Goal: Task Accomplishment & Management: Use online tool/utility

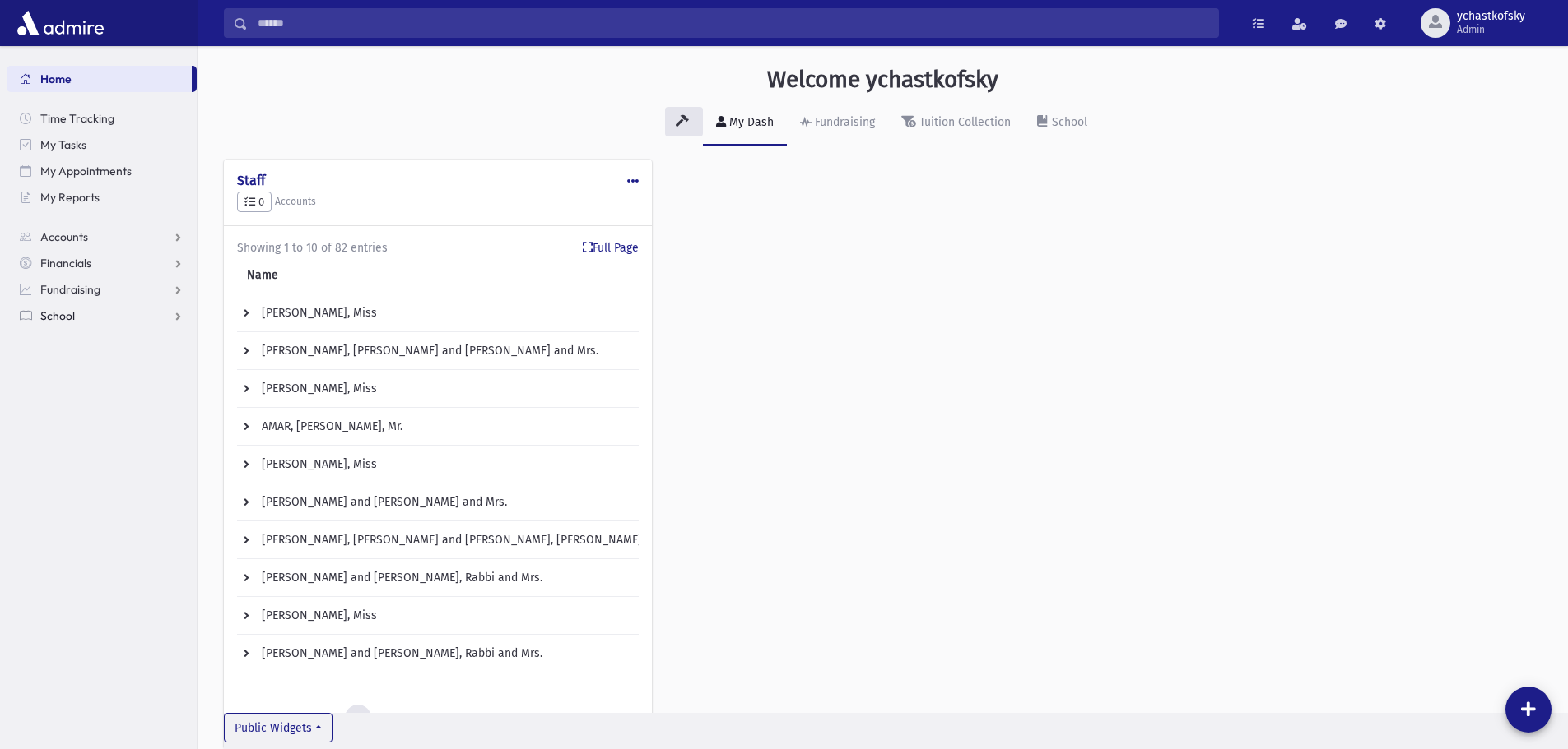
click at [61, 323] on link "School" at bounding box center [101, 316] width 190 height 26
click at [59, 290] on span "Fundraising" at bounding box center [70, 289] width 60 height 14
click at [69, 396] on span "Events" at bounding box center [67, 394] width 35 height 14
click at [77, 446] on span "Reservations" at bounding box center [97, 447] width 68 height 14
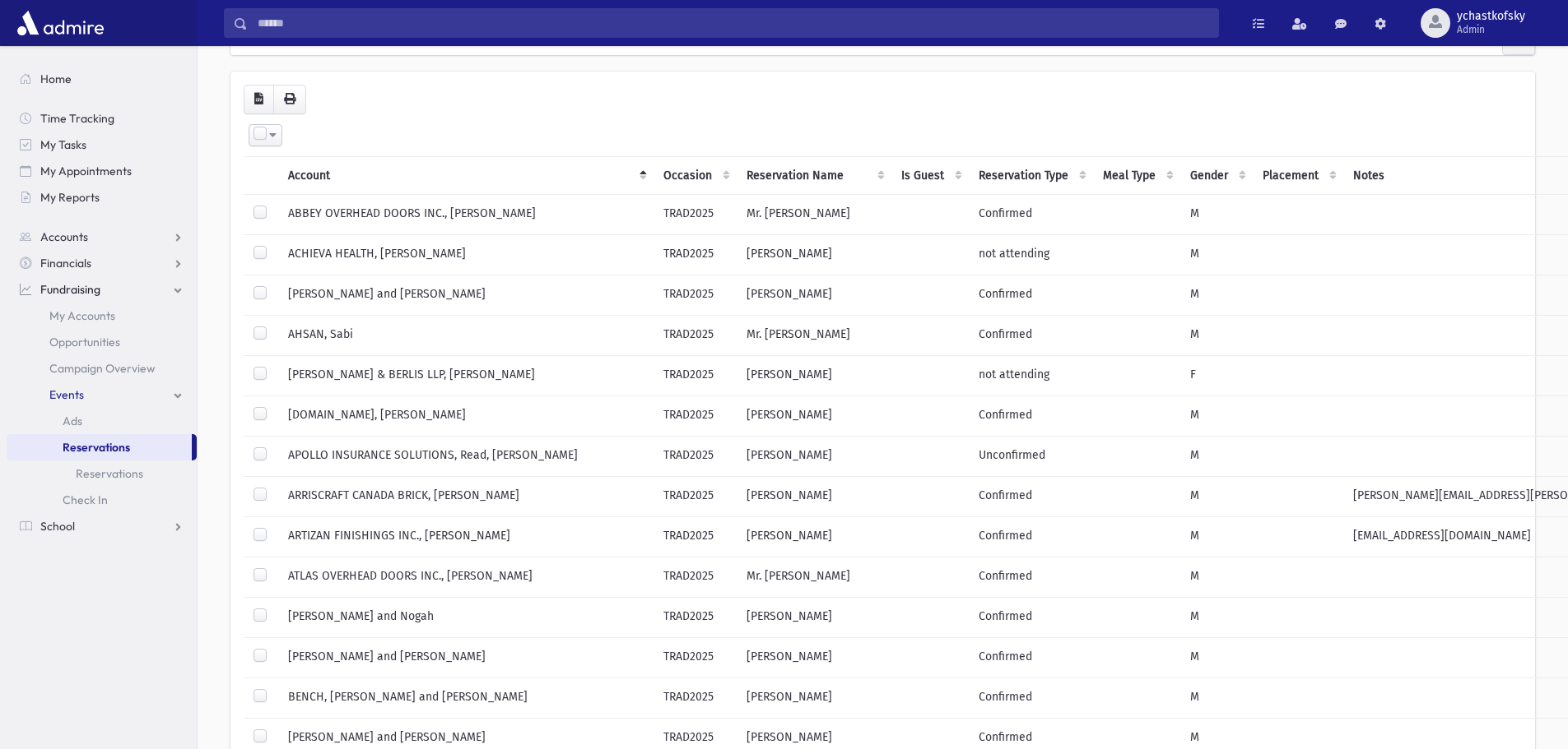
scroll to position [82, 0]
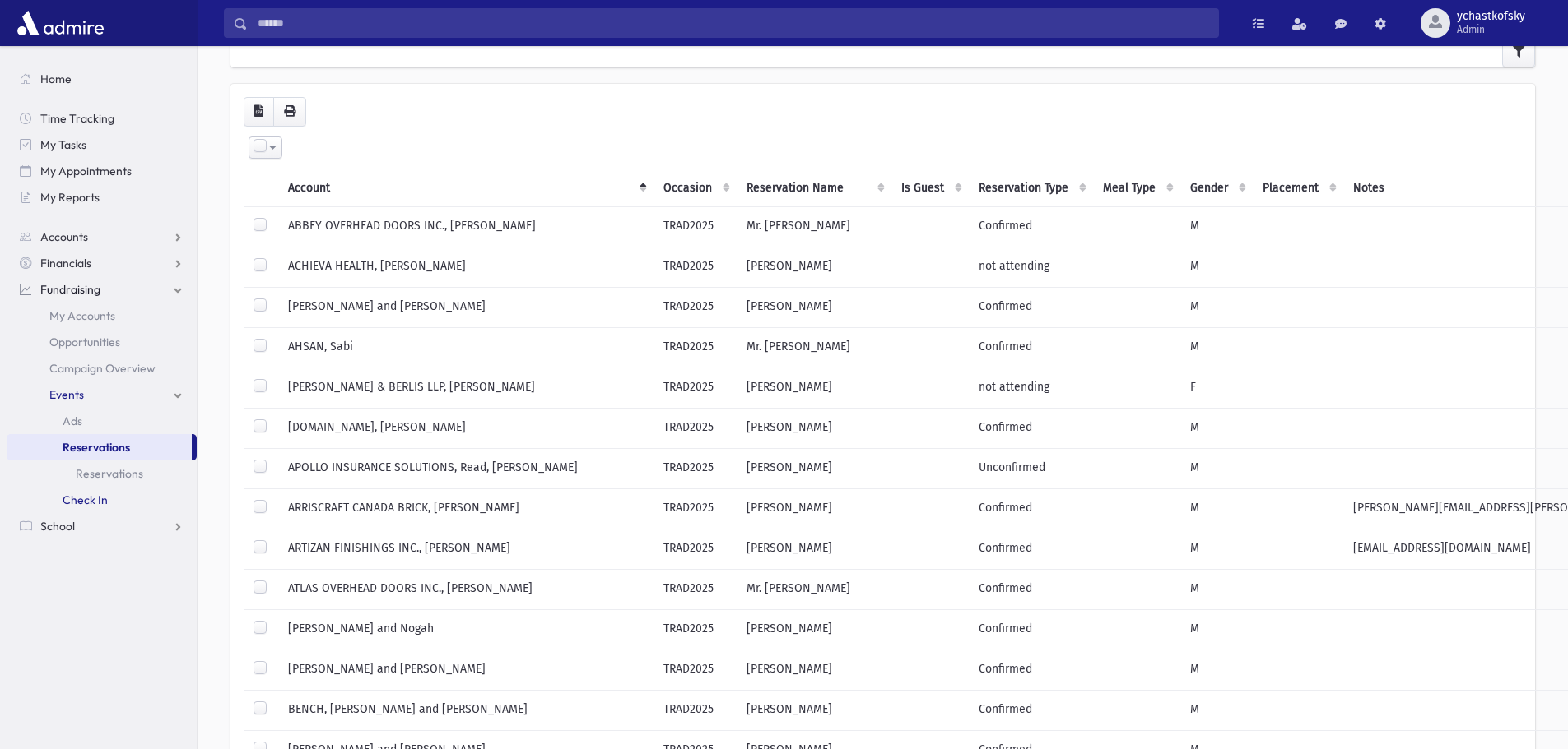
click at [99, 502] on span "Check In" at bounding box center [85, 500] width 45 height 14
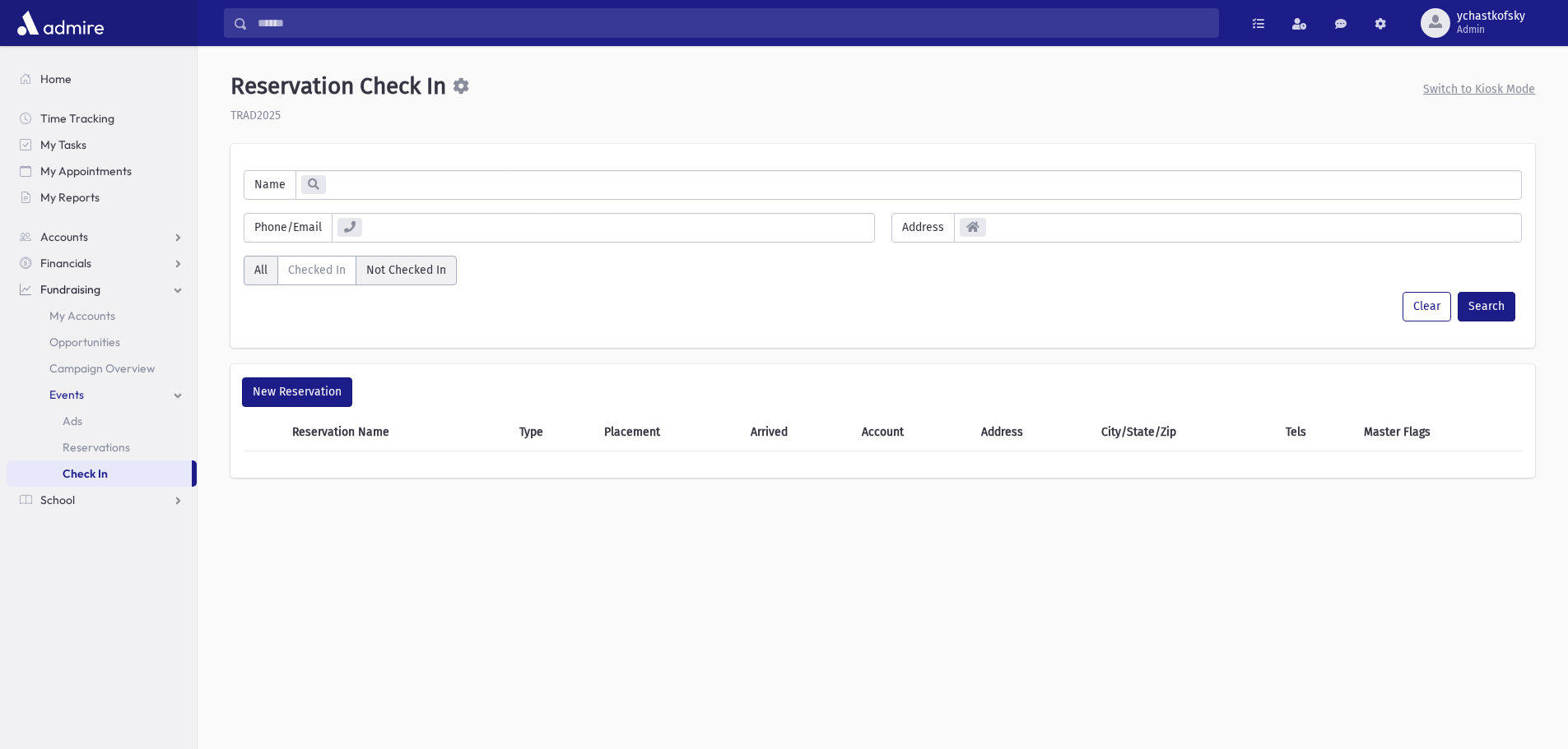
click at [380, 268] on label "Not Checked In" at bounding box center [406, 270] width 101 height 30
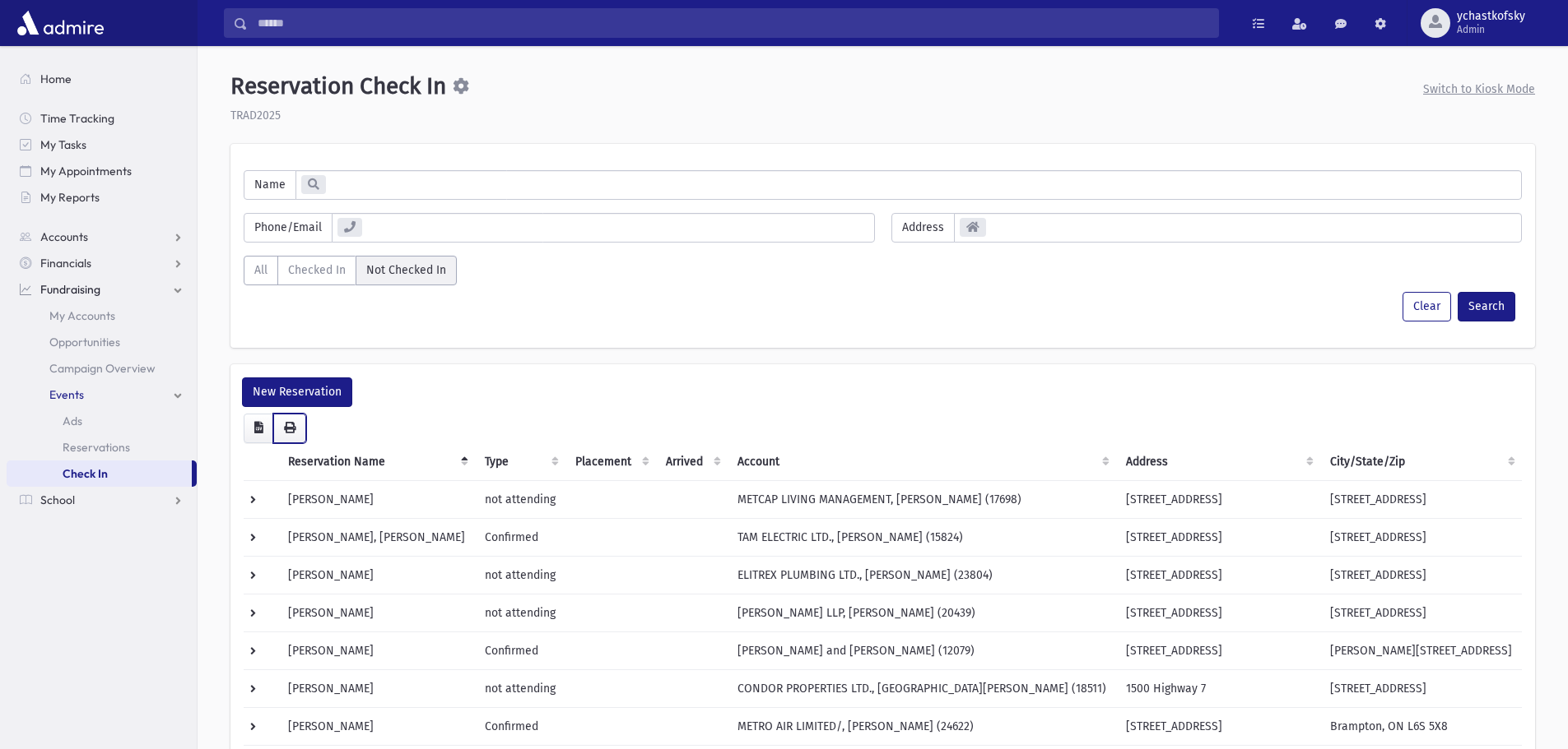
click at [294, 430] on icon "button" at bounding box center [290, 428] width 12 height 12
